Goal: Task Accomplishment & Management: Use online tool/utility

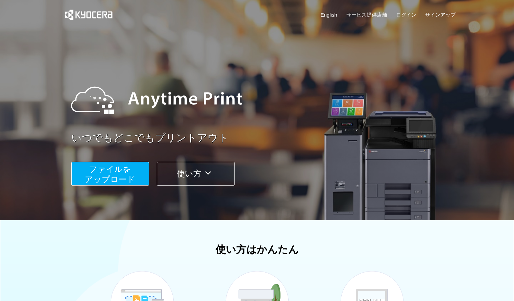
click at [101, 178] on span "ファイルを ​​アップロード" at bounding box center [110, 173] width 50 height 19
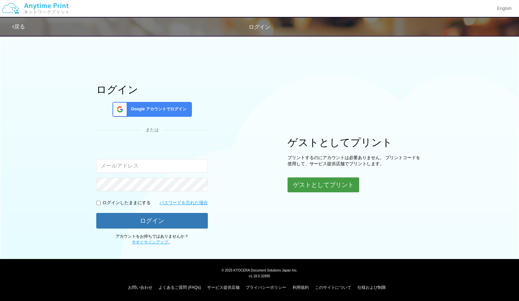
click at [339, 186] on button "ゲストとしてプリント" at bounding box center [324, 184] width 72 height 15
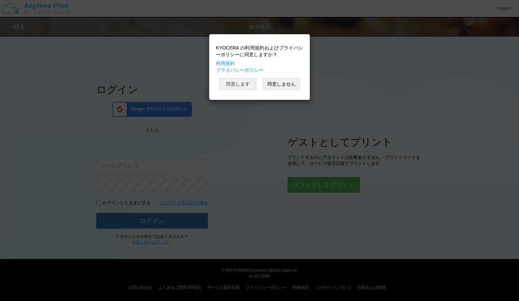
click at [244, 85] on button "同意します" at bounding box center [237, 83] width 37 height 11
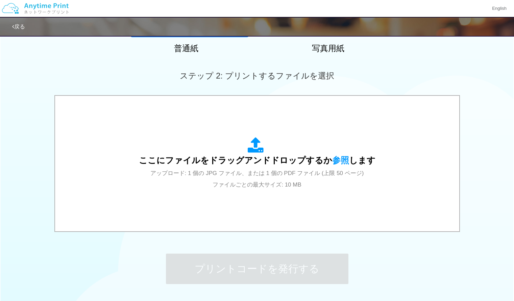
scroll to position [163, 0]
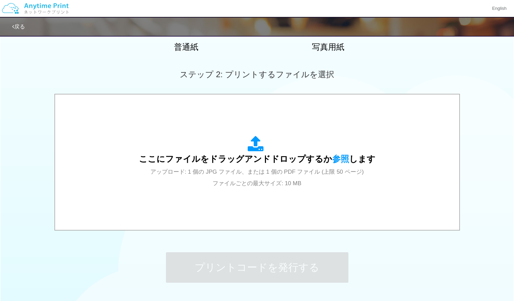
click at [251, 154] on span "ここにファイルをドラッグアンドドロップするか 参照 します" at bounding box center [257, 158] width 237 height 9
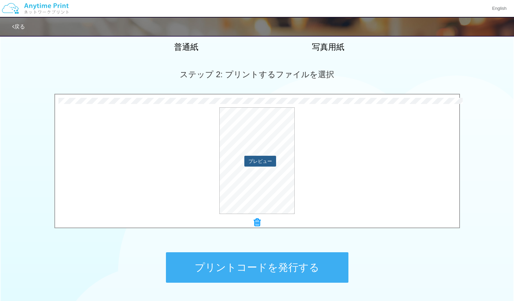
click at [260, 159] on button "プレビュー" at bounding box center [261, 161] width 32 height 11
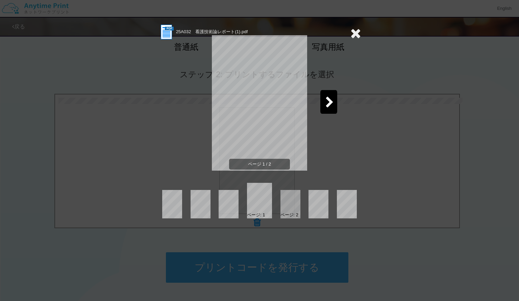
click at [328, 100] on icon at bounding box center [330, 103] width 8 height 12
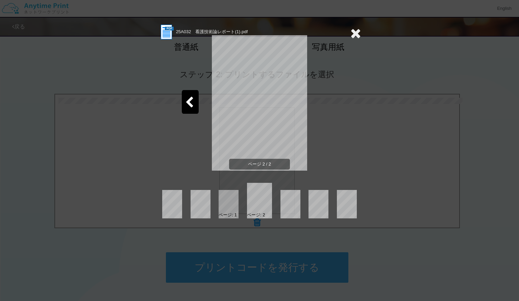
click at [188, 106] on icon at bounding box center [189, 103] width 8 height 12
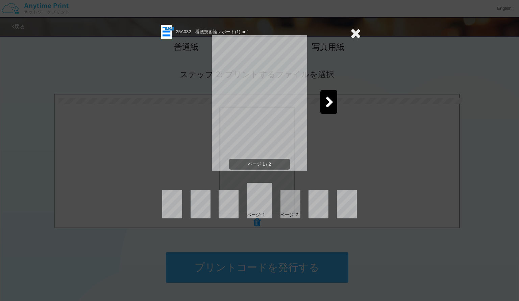
click at [359, 33] on icon at bounding box center [356, 33] width 10 height 14
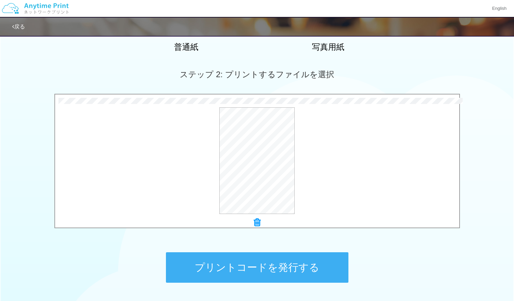
click at [297, 269] on button "プリントコードを発行する" at bounding box center [257, 267] width 183 height 30
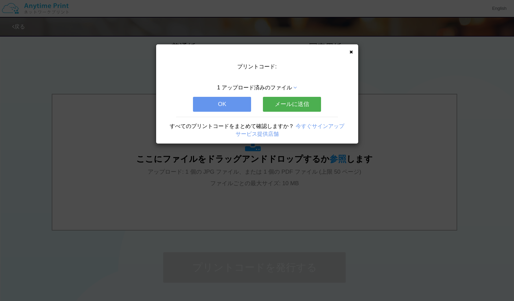
scroll to position [0, 0]
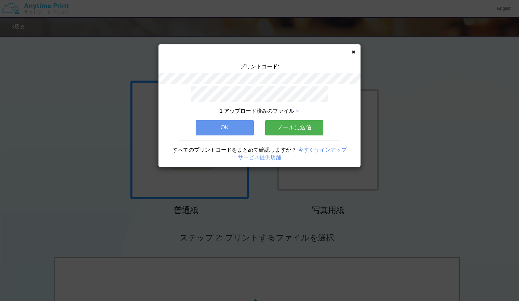
click at [222, 126] on button "OK" at bounding box center [225, 127] width 58 height 15
